Goal: Transaction & Acquisition: Purchase product/service

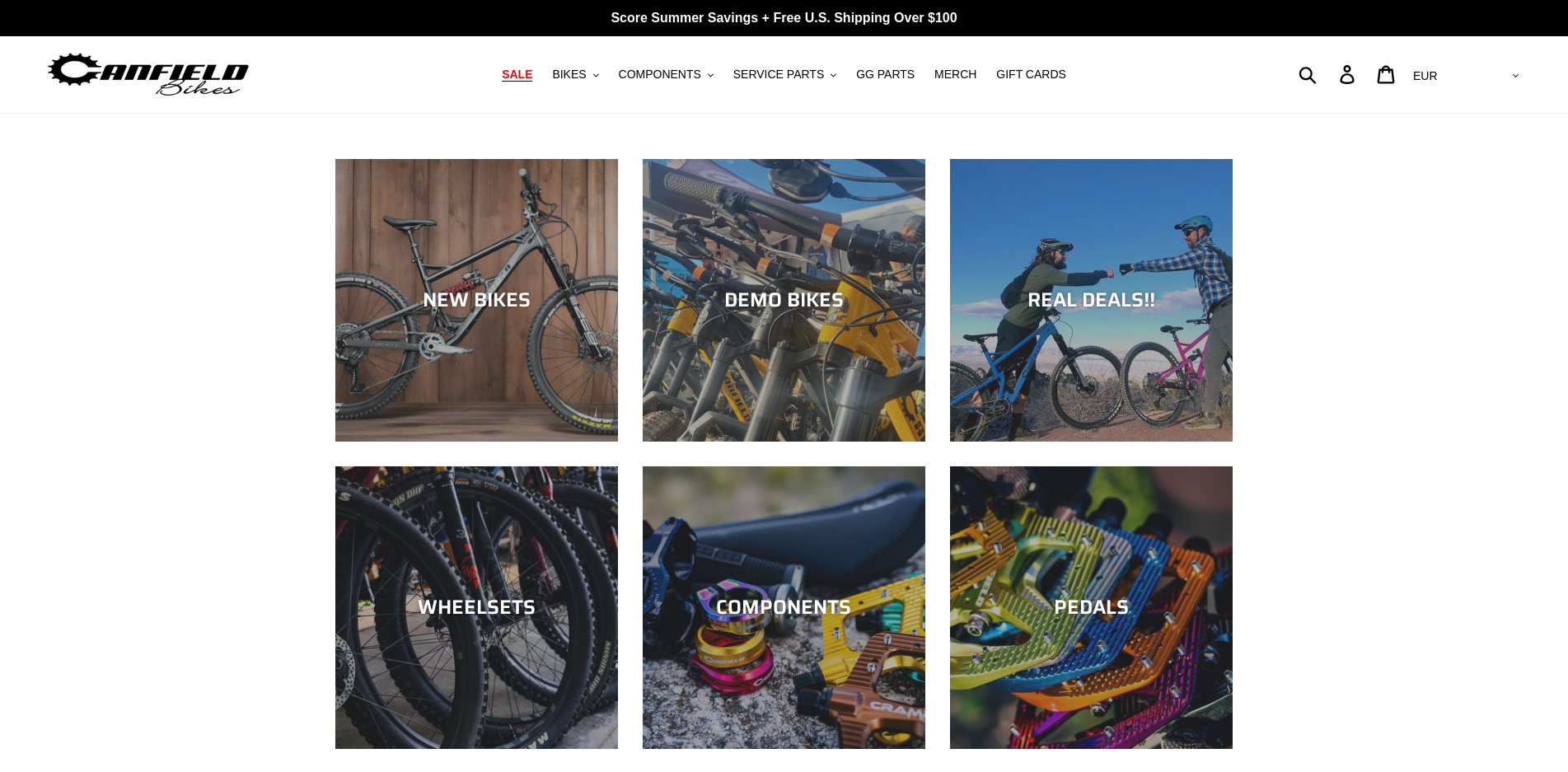
click at [532, 74] on span "SALE" at bounding box center [517, 74] width 31 height 14
click at [599, 74] on icon ".cls-1{fill:#231f20}" at bounding box center [596, 75] width 5 height 5
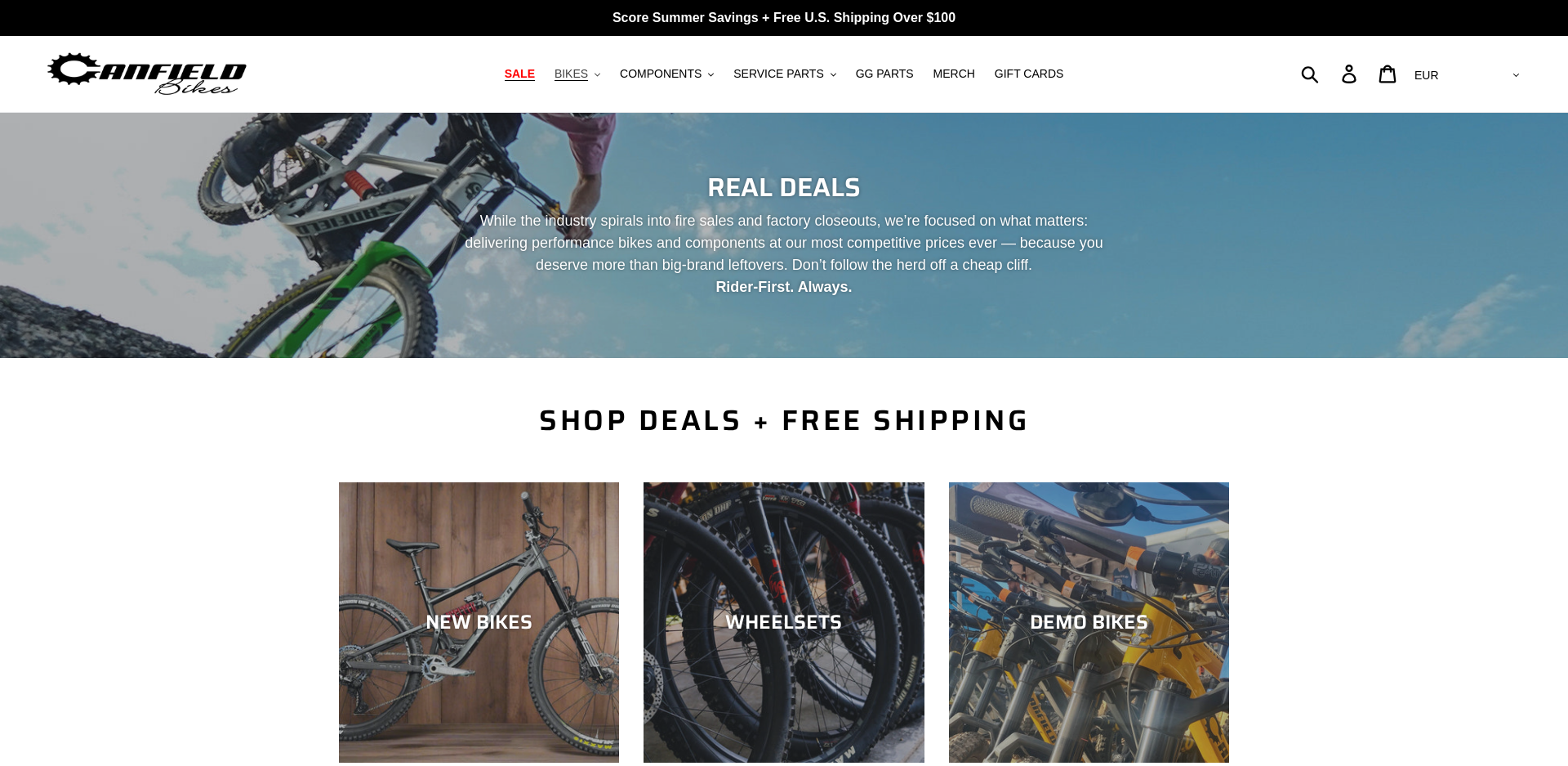
click at [601, 73] on icon ".cls-1{fill:#231f20}" at bounding box center [597, 75] width 5 height 5
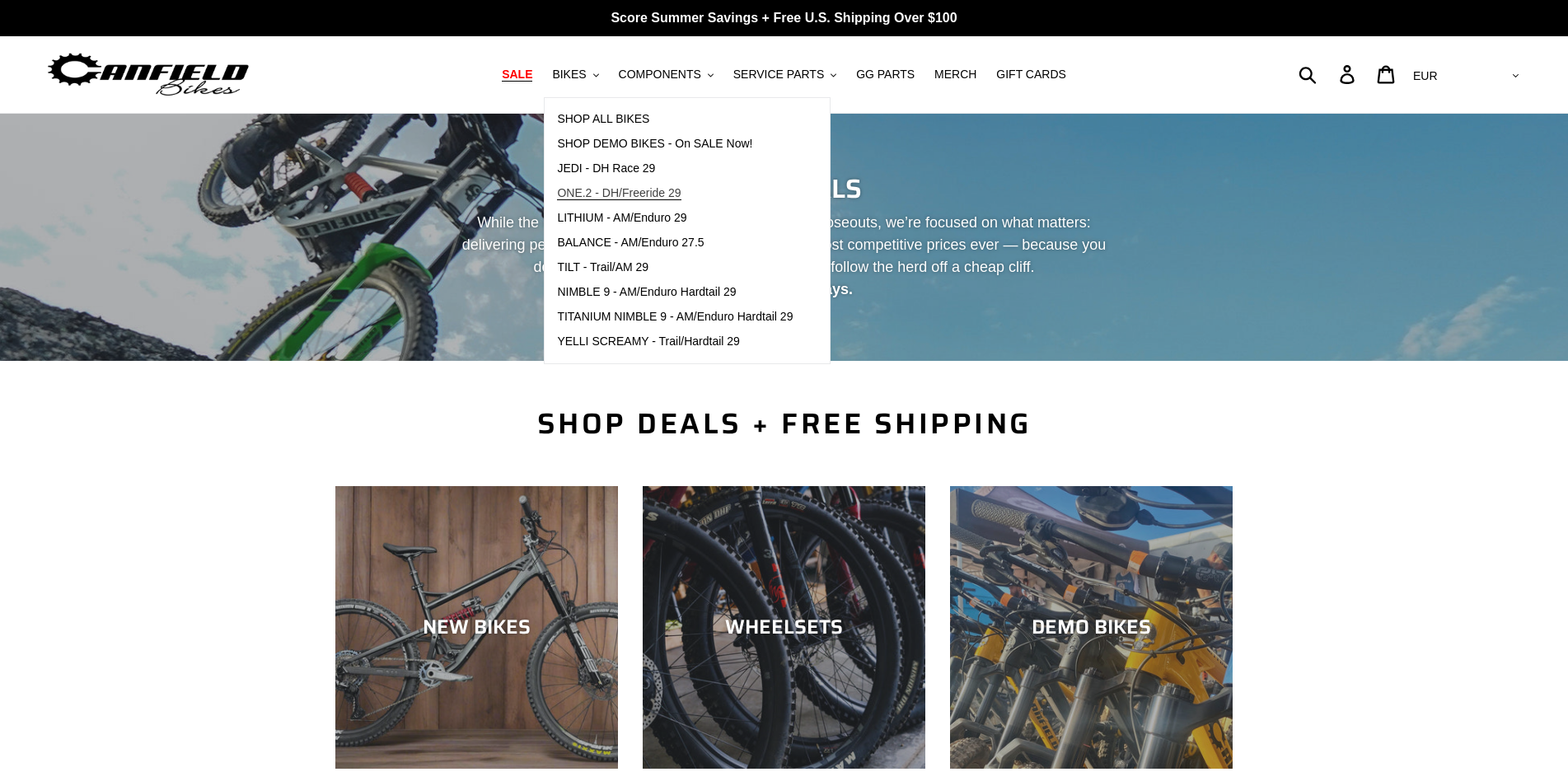
click at [614, 188] on span "ONE.2 - DH/Freeride 29" at bounding box center [619, 193] width 124 height 14
